Goal: Task Accomplishment & Management: Use online tool/utility

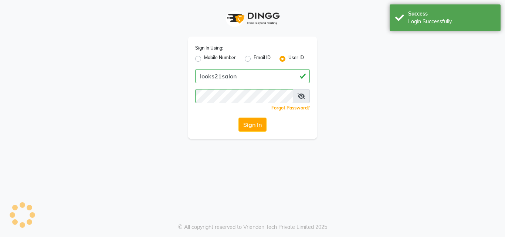
select select "service"
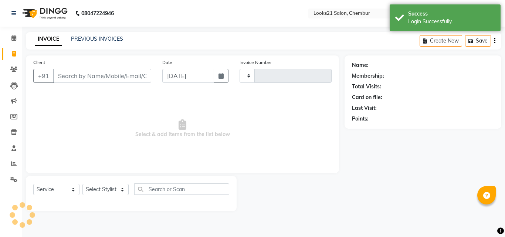
select select "en"
select select "844"
type input "2246"
click at [87, 74] on input "Client" at bounding box center [102, 76] width 98 height 14
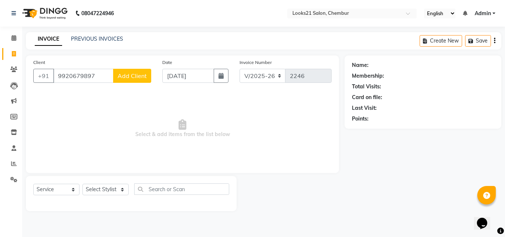
type input "9920679897"
click at [138, 78] on span "Add Client" at bounding box center [132, 75] width 29 height 7
select select "22"
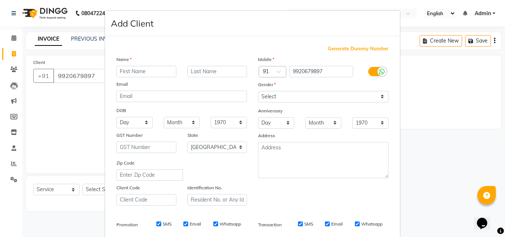
click at [134, 72] on input "text" at bounding box center [146, 71] width 60 height 11
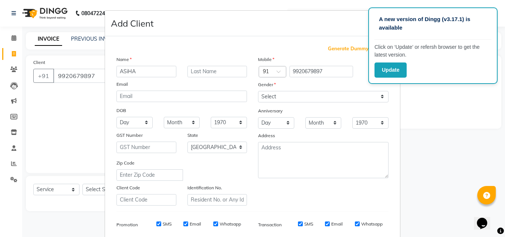
type input "ASiHA"
click at [284, 96] on select "Select Male Female Other Prefer Not To Say" at bounding box center [323, 96] width 130 height 11
select select "female"
click at [258, 91] on select "Select Male Female Other Prefer Not To Say" at bounding box center [323, 96] width 130 height 11
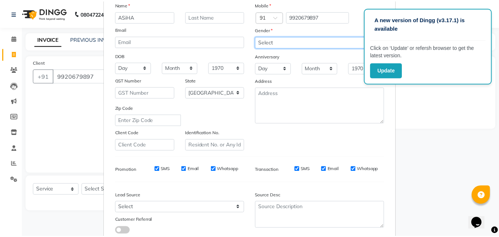
scroll to position [104, 0]
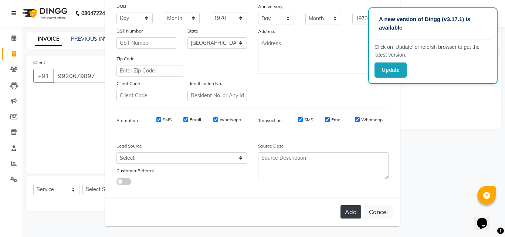
click at [349, 207] on button "Add" at bounding box center [350, 211] width 21 height 13
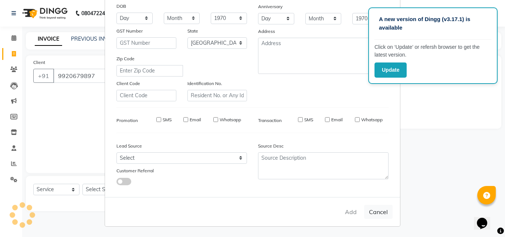
select select
select select "null"
select select
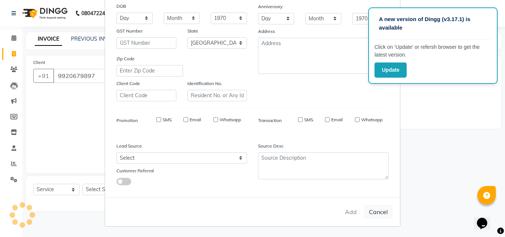
select select
checkbox input "false"
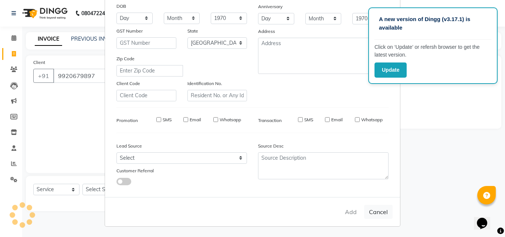
checkbox input "false"
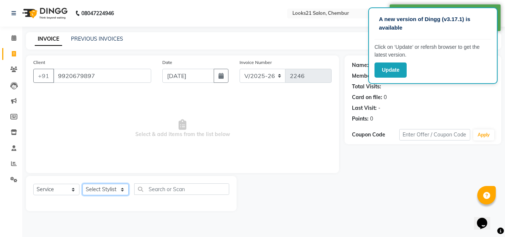
click at [95, 192] on select "Select Stylist Anwar Danish Janardhan LOOKS 21 sabiya khan Samiksha Shakil Shar…" at bounding box center [105, 189] width 46 height 11
select select "13883"
click at [82, 184] on select "Select Stylist Anwar Danish Janardhan LOOKS 21 sabiya khan Samiksha Shakil Shar…" at bounding box center [105, 189] width 46 height 11
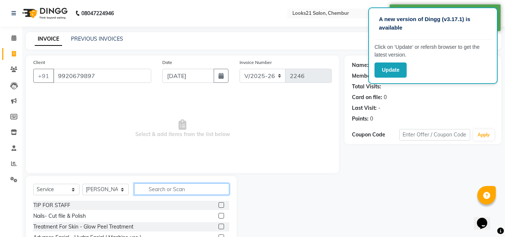
click at [156, 187] on input "text" at bounding box center [181, 188] width 95 height 11
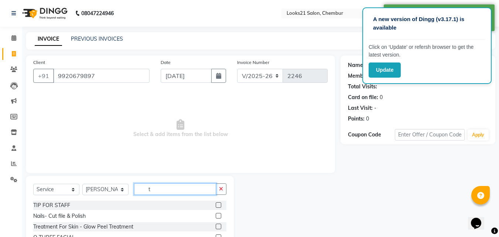
click at [154, 186] on input "t" at bounding box center [175, 188] width 82 height 11
type input "p"
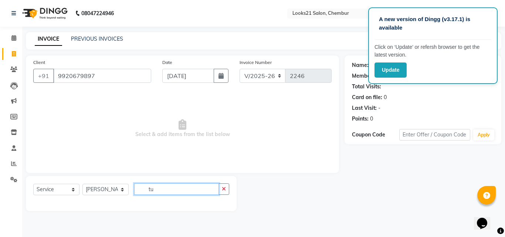
type input "t"
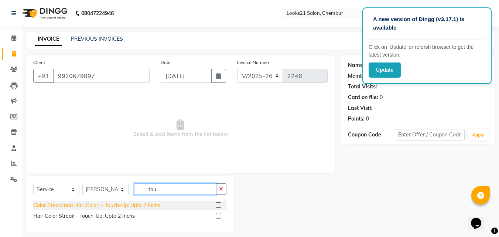
type input "tou"
click at [142, 203] on div "Color Steak(Inoa Hair Color) - Touch-Up: Upto 2 Inchs" at bounding box center [96, 205] width 127 height 8
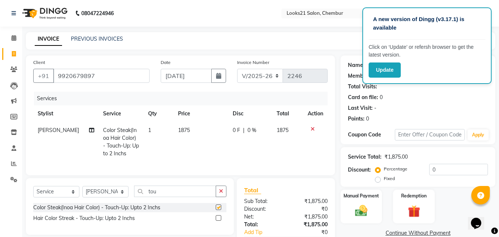
checkbox input "false"
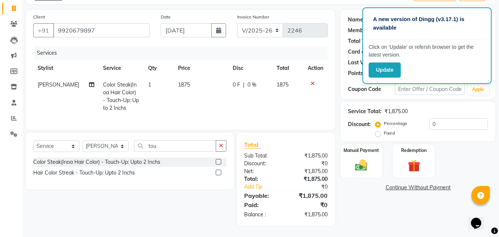
scroll to position [51, 0]
drag, startPoint x: 162, startPoint y: 146, endPoint x: 132, endPoint y: 140, distance: 30.4
click at [132, 140] on div "Select Service Product Membership Package Voucher Prepaid Gift Card Select Styl…" at bounding box center [129, 148] width 193 height 17
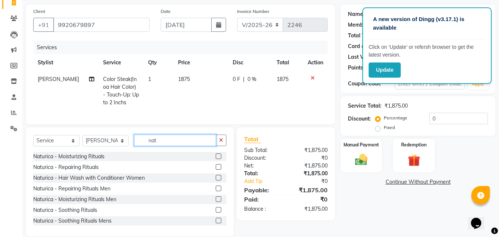
type input "nat"
click at [97, 158] on div "Naturica - Moisturizing Rituals" at bounding box center [129, 156] width 193 height 9
click at [95, 160] on div "Naturica - Moisturizing Rituals" at bounding box center [68, 157] width 71 height 8
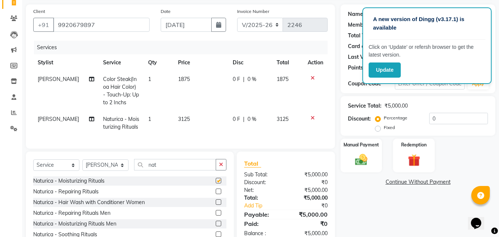
checkbox input "false"
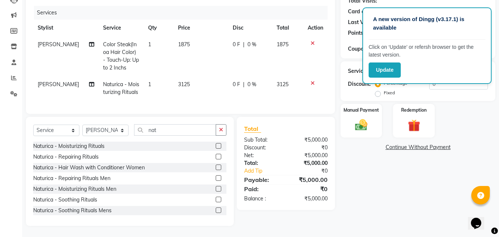
drag, startPoint x: 177, startPoint y: 79, endPoint x: 198, endPoint y: 82, distance: 22.1
click at [178, 81] on span "3125" at bounding box center [184, 84] width 12 height 7
select select "13883"
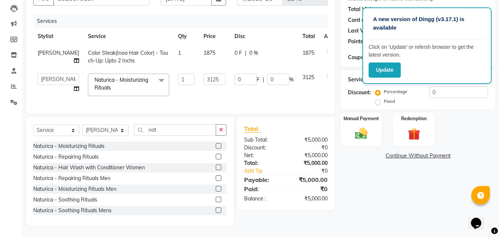
scroll to position [91, 0]
drag, startPoint x: 188, startPoint y: 69, endPoint x: 167, endPoint y: 69, distance: 21.1
click at [167, 69] on tr "Anwar Danish Janardhan LOOKS 21 sabiya khan Samiksha Shakil Sharif Ahmed Shradd…" at bounding box center [188, 84] width 311 height 31
type input "3000"
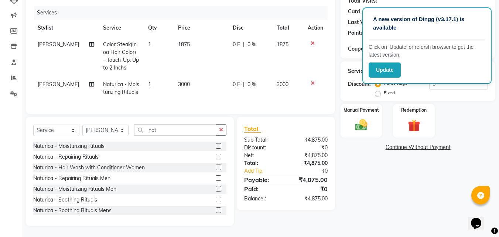
click at [179, 84] on tr "Sharif Ahmed Naturica - Moisturizing Rituals 1 3000 0 F | 0 % 3000" at bounding box center [180, 88] width 295 height 24
click at [373, 121] on div "Manual Payment" at bounding box center [361, 120] width 43 height 35
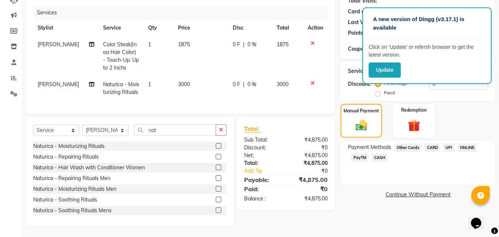
click at [448, 143] on span "UPI" at bounding box center [449, 147] width 11 height 9
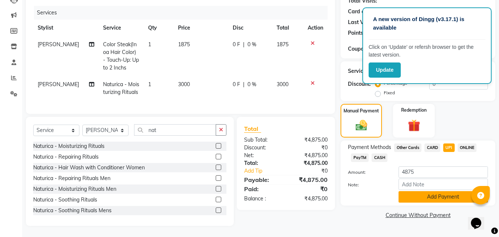
click at [425, 195] on button "Add Payment" at bounding box center [443, 196] width 89 height 11
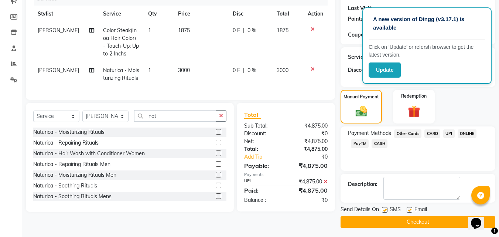
scroll to position [102, 0]
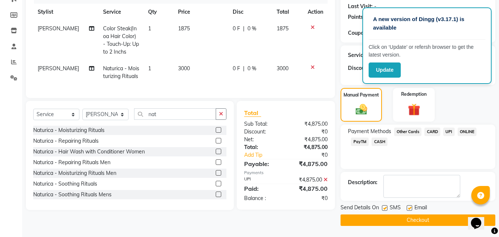
click at [431, 218] on button "Checkout" at bounding box center [418, 219] width 155 height 11
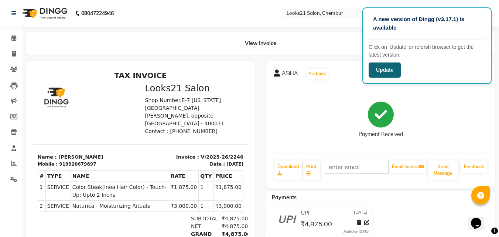
click at [391, 66] on button "Update" at bounding box center [385, 69] width 32 height 15
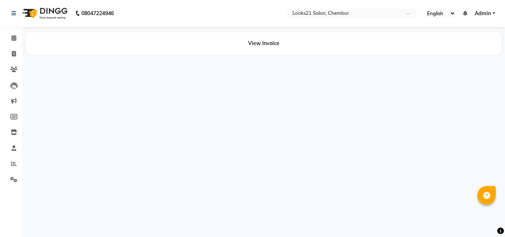
select select "en"
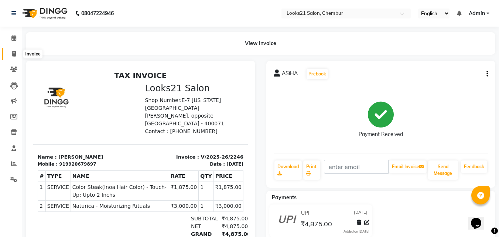
drag, startPoint x: 11, startPoint y: 54, endPoint x: 17, endPoint y: 57, distance: 6.0
click at [12, 54] on icon at bounding box center [14, 54] width 4 height 6
select select "service"
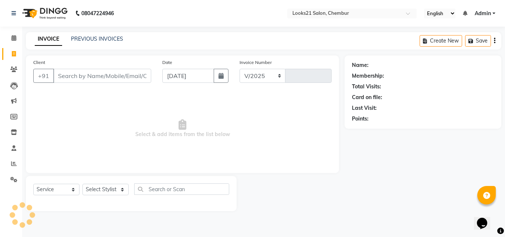
select select "844"
type input "2247"
click at [76, 75] on input "Client" at bounding box center [102, 76] width 98 height 14
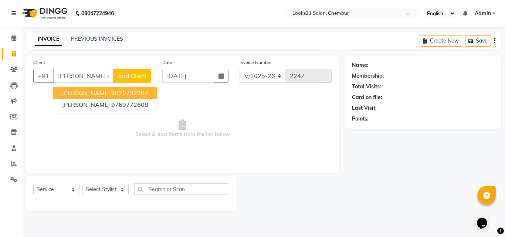
click at [85, 95] on span "[PERSON_NAME]" at bounding box center [86, 92] width 48 height 7
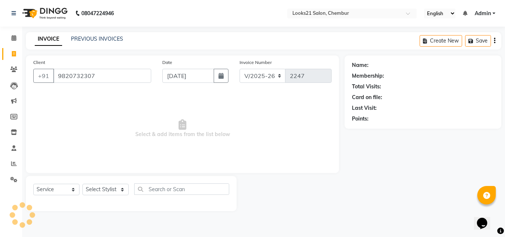
type input "9820732307"
select select "1: Object"
